Goal: Information Seeking & Learning: Learn about a topic

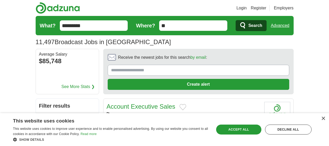
click at [290, 25] on link "Advanced" at bounding box center [280, 25] width 18 height 10
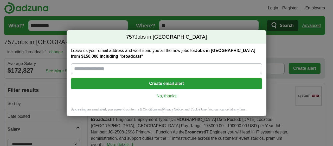
click at [160, 95] on link "No, thanks" at bounding box center [166, 96] width 183 height 6
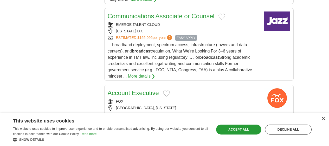
scroll to position [3489, 0]
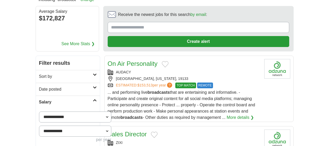
scroll to position [78, 0]
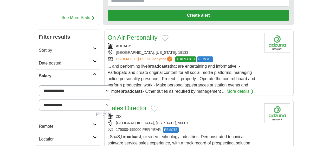
click at [77, 99] on select "**********" at bounding box center [75, 104] width 72 height 11
drag, startPoint x: 77, startPoint y: 76, endPoint x: 72, endPoint y: 73, distance: 5.1
click at [77, 99] on select "**********" at bounding box center [75, 104] width 72 height 11
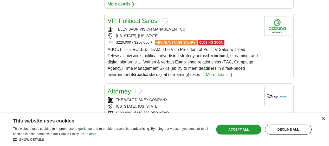
scroll to position [3515, 0]
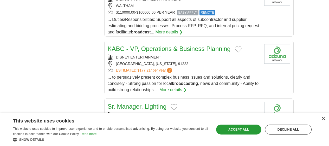
scroll to position [3593, 0]
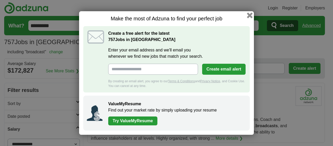
click at [252, 14] on button "button" at bounding box center [250, 15] width 6 height 6
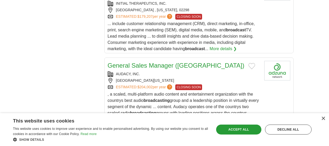
scroll to position [3358, 0]
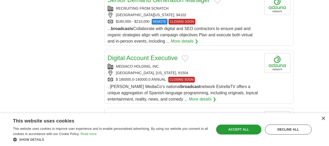
scroll to position [2109, 0]
